Goal: Use online tool/utility: Utilize a website feature to perform a specific function

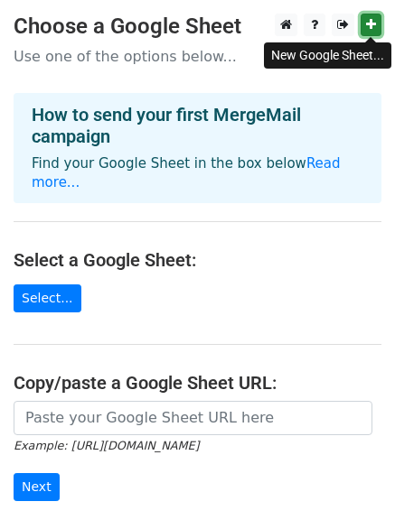
click at [363, 27] on link at bounding box center [370, 25] width 21 height 23
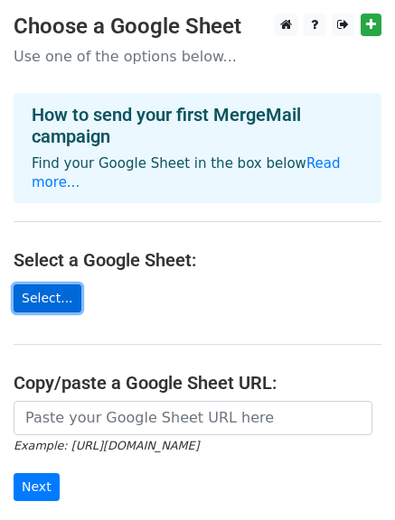
click at [28, 289] on link "Select..." at bounding box center [48, 298] width 68 height 28
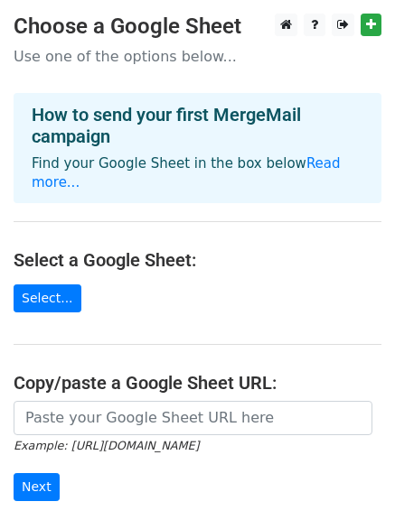
click at [74, 284] on main "Choose a Google Sheet Use one of the options below... How to send your first Me…" at bounding box center [197, 306] width 395 height 584
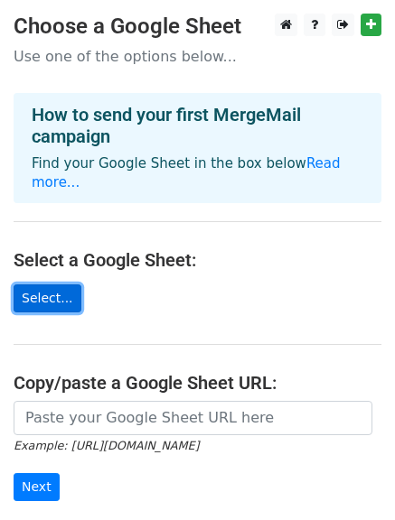
click at [33, 284] on link "Select..." at bounding box center [48, 298] width 68 height 28
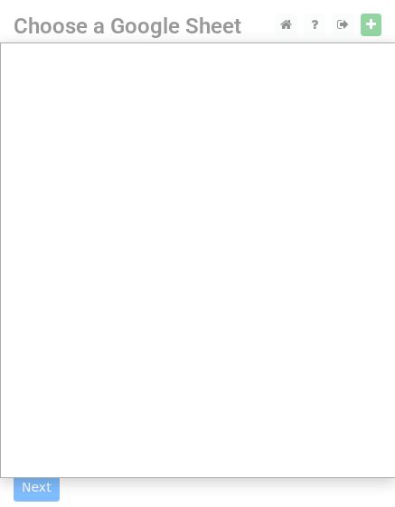
scroll to position [0, 2]
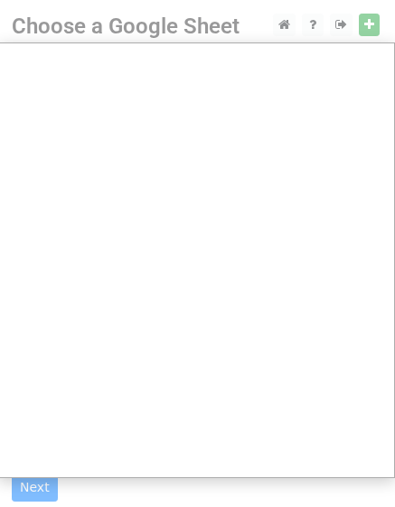
drag, startPoint x: 125, startPoint y: 22, endPoint x: 400, endPoint y: -48, distance: 284.1
click at [393, 0] on html "Choose a Google Sheet Use one of the options below... How to send your first Me…" at bounding box center [195, 371] width 395 height 742
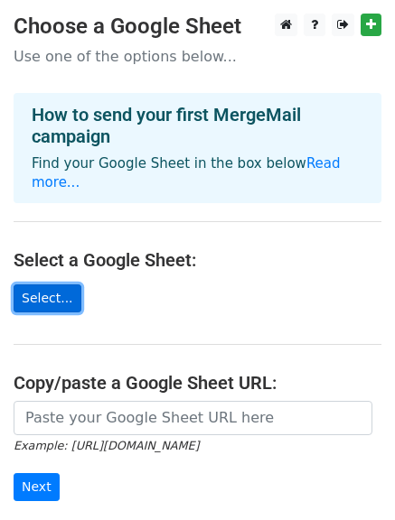
click at [42, 288] on link "Select..." at bounding box center [48, 298] width 68 height 28
click at [39, 284] on link "Select..." at bounding box center [48, 298] width 68 height 28
